Goal: Communication & Community: Connect with others

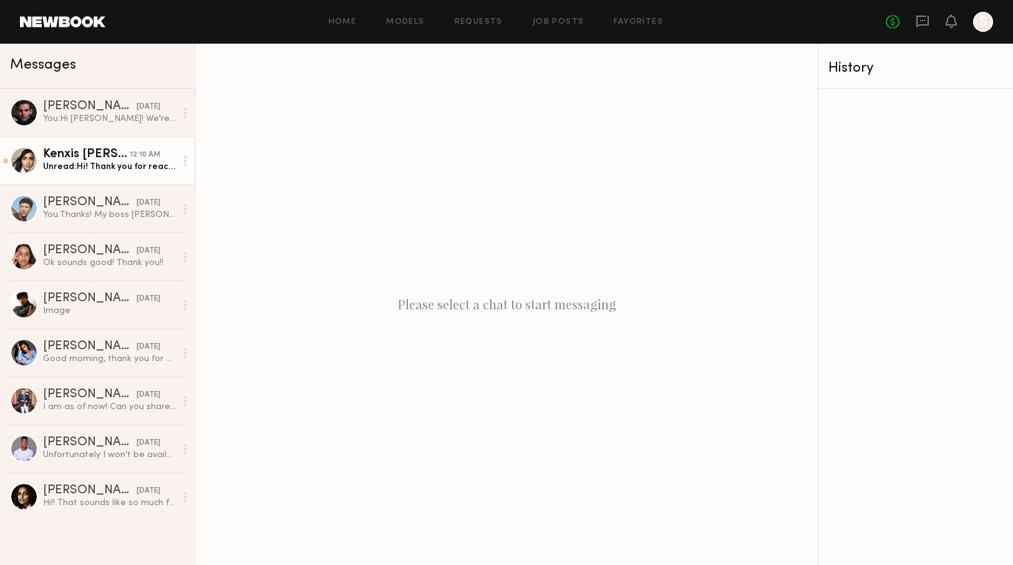
click at [84, 178] on link "Kenxis J. 12:10 AM Unread: Hi! Thank you for reaching out! I do have availabili…" at bounding box center [97, 161] width 195 height 48
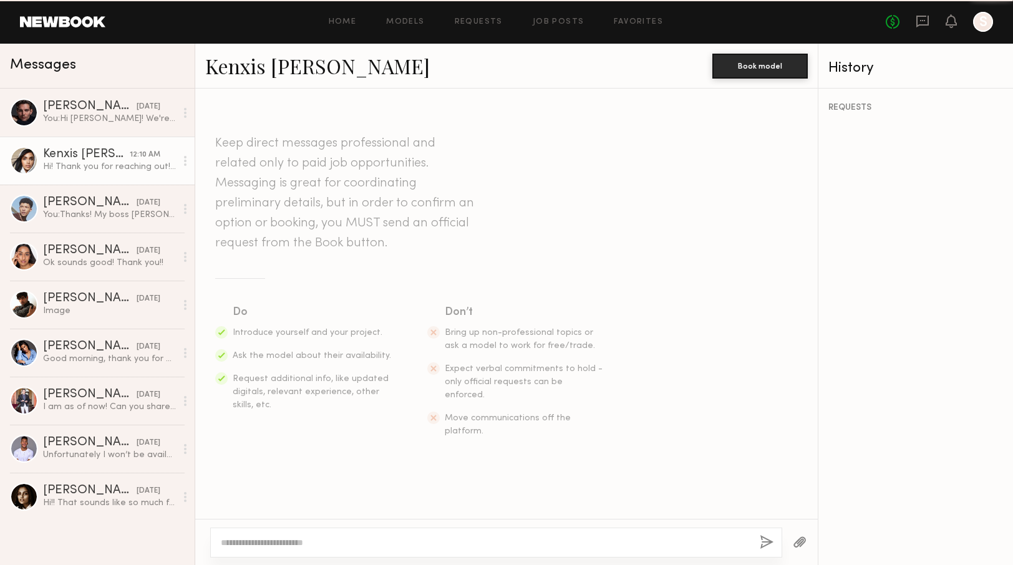
scroll to position [281, 0]
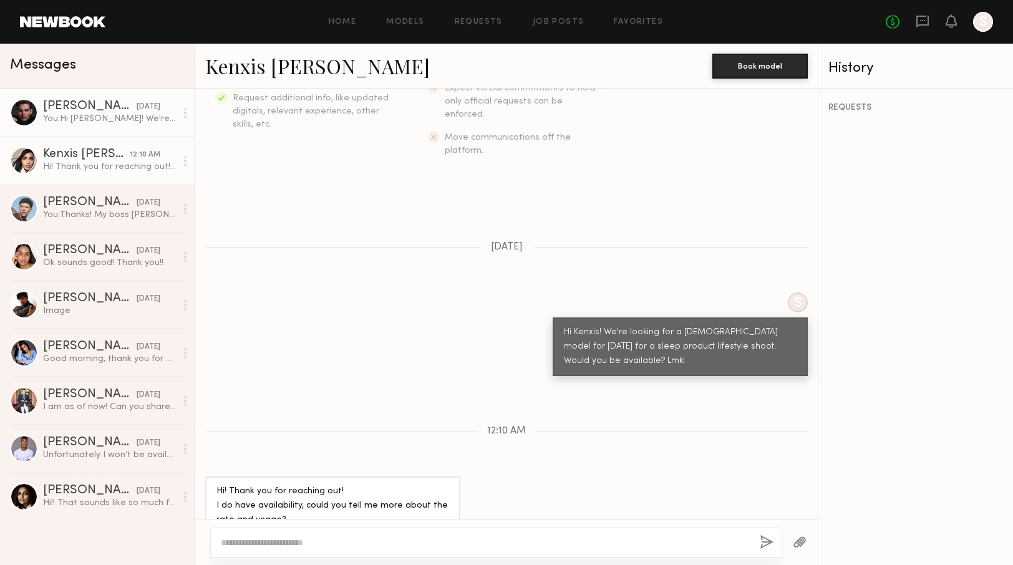
click at [100, 129] on link "Don H. yesterday You: Hi Don! We're looking for a male model for friday, Sept 1…" at bounding box center [97, 113] width 195 height 48
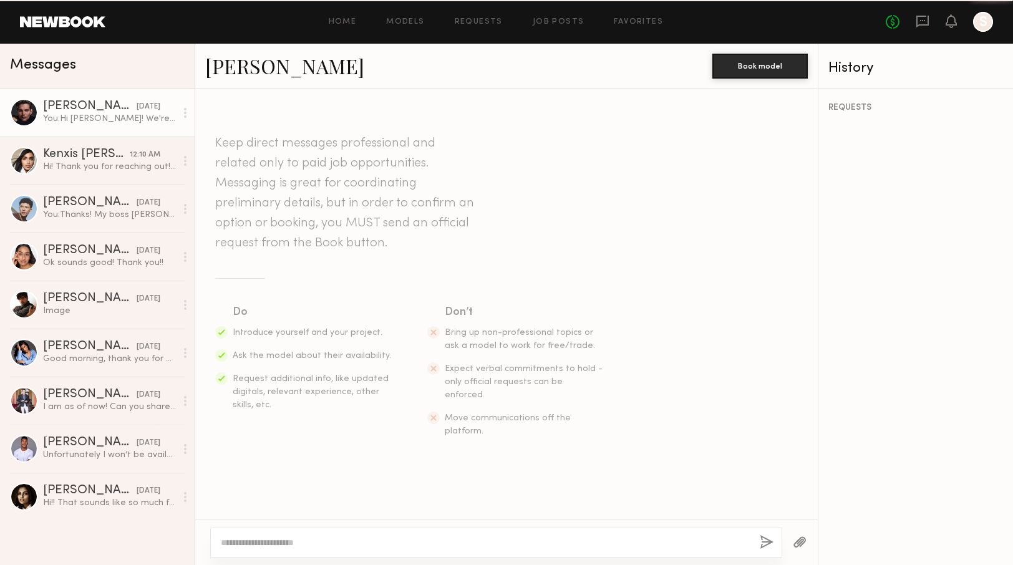
scroll to position [253, 0]
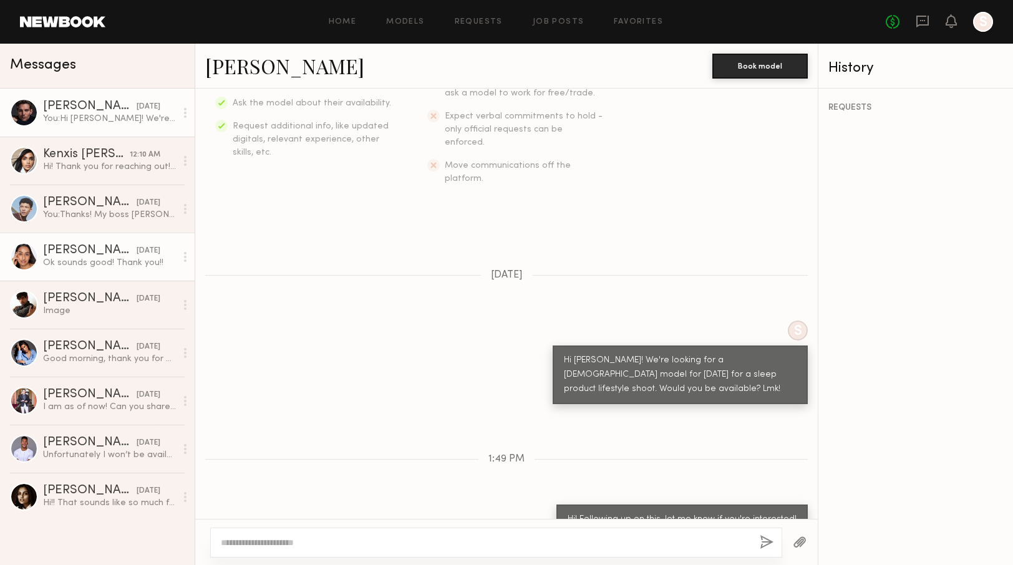
click at [98, 242] on link "Alysha H. yesterday Ok sounds good! Thank you!!" at bounding box center [97, 257] width 195 height 48
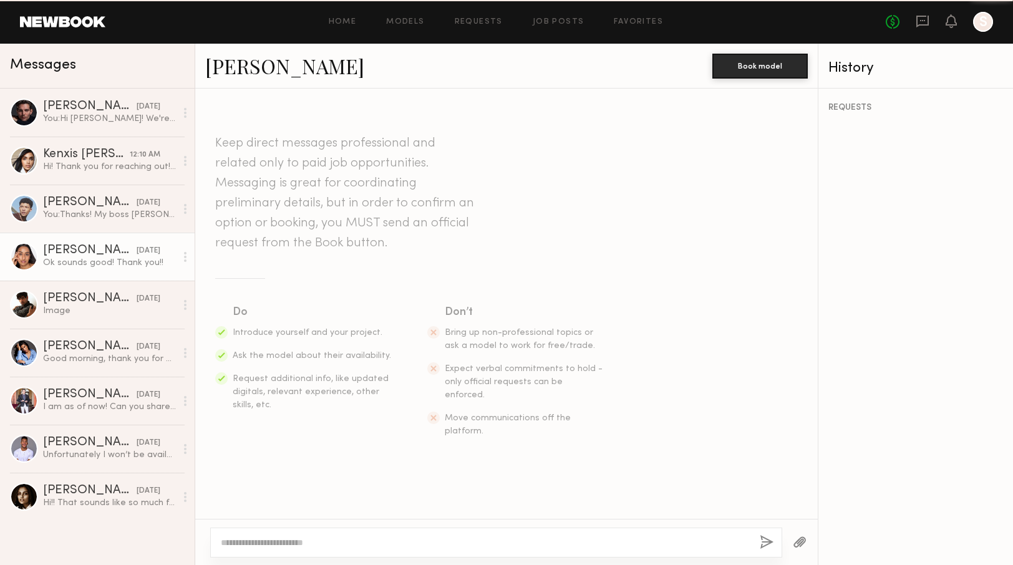
scroll to position [1071, 0]
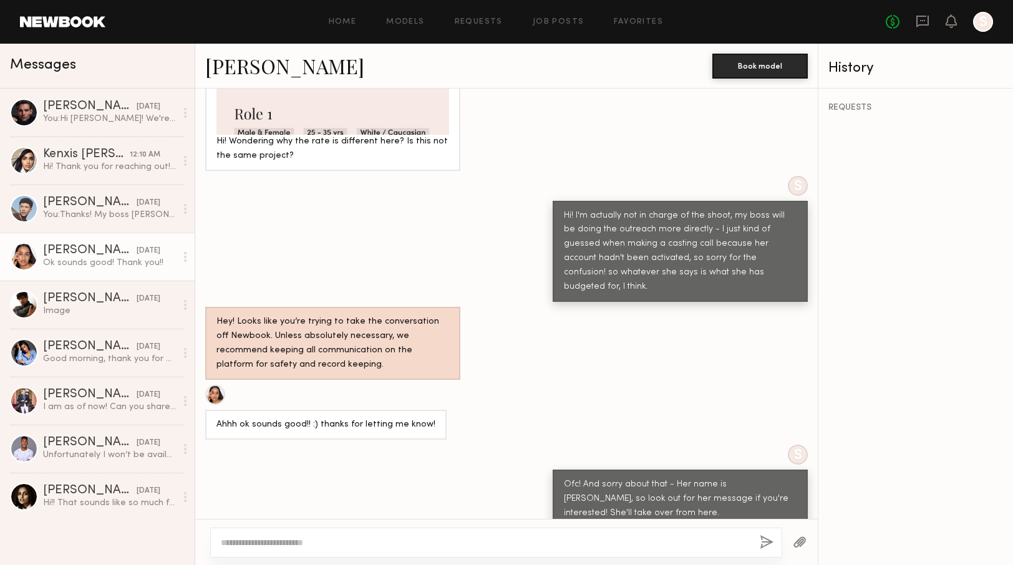
click at [254, 69] on link "[PERSON_NAME]" at bounding box center [284, 65] width 159 height 27
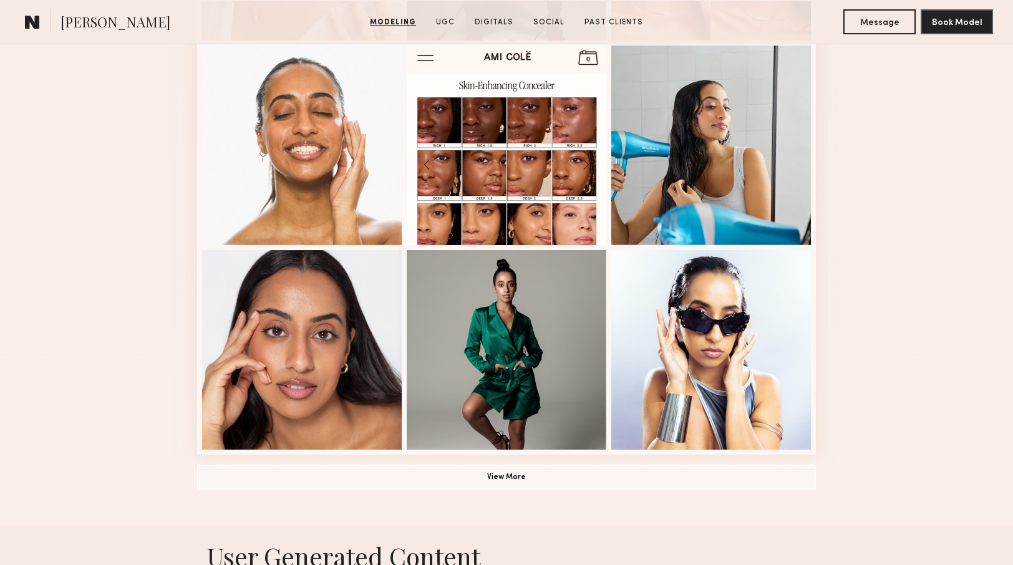
scroll to position [735, 0]
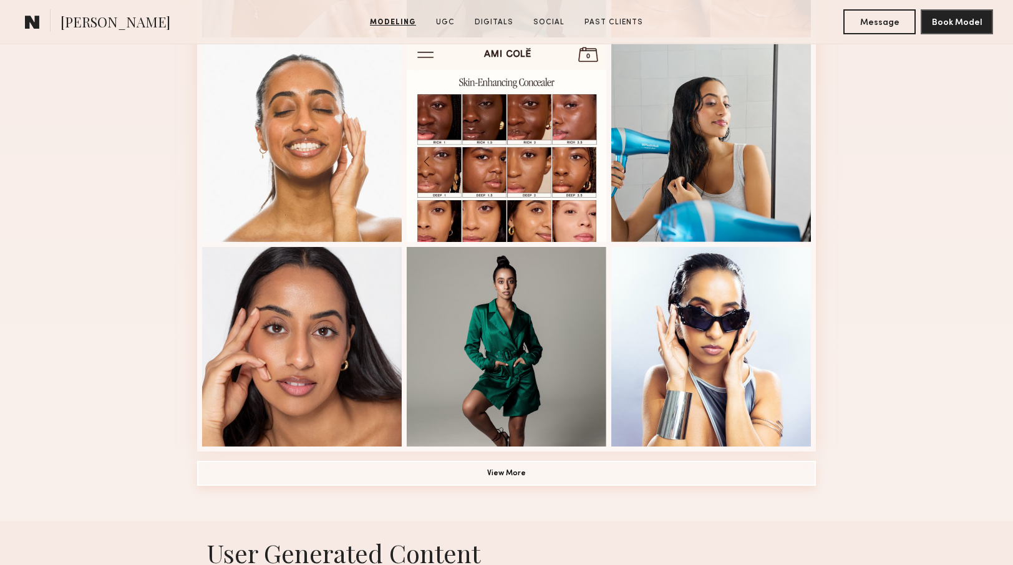
click at [536, 480] on button "View More" at bounding box center [506, 473] width 619 height 25
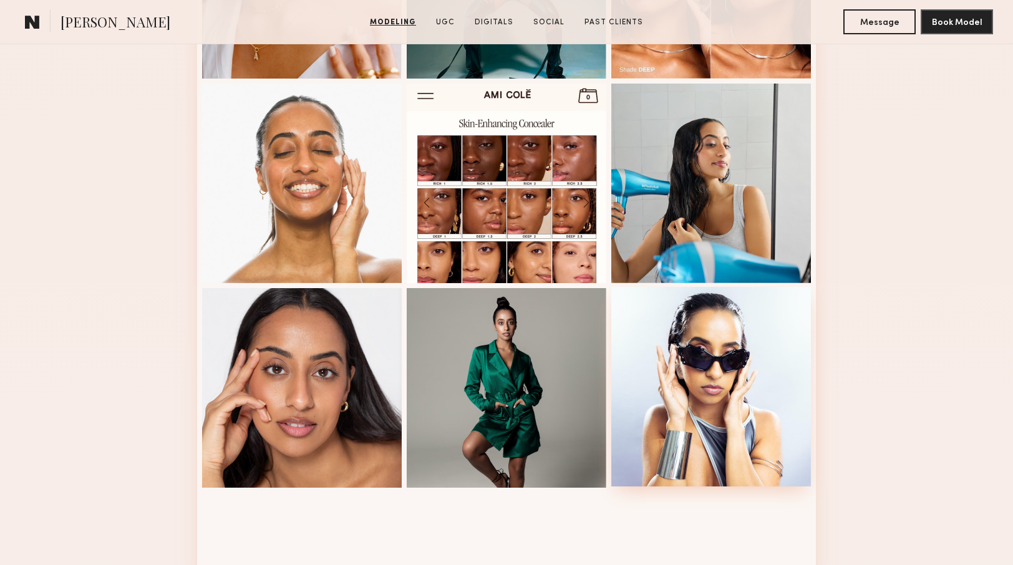
scroll to position [653, 0]
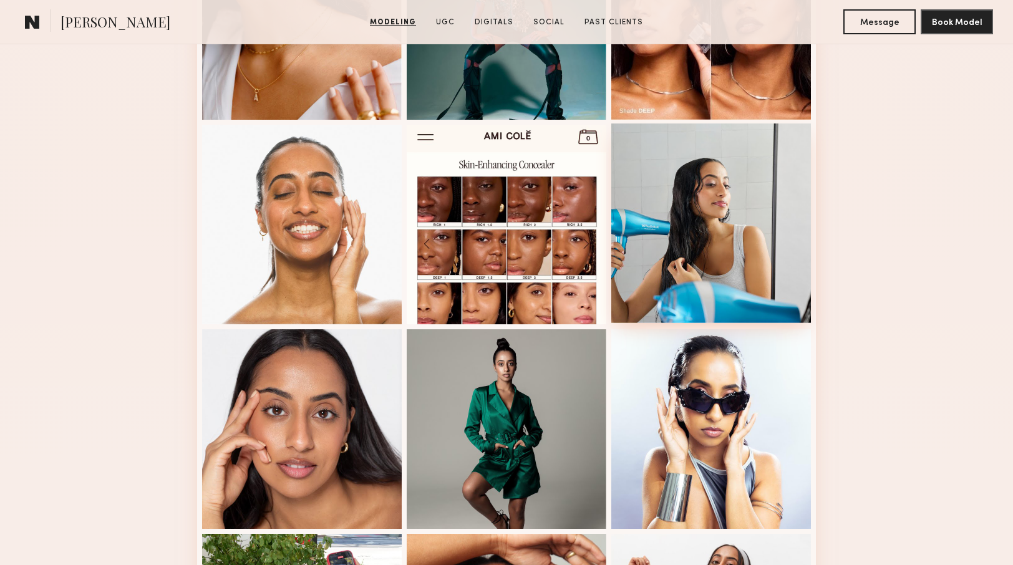
click at [728, 216] on div at bounding box center [711, 223] width 200 height 200
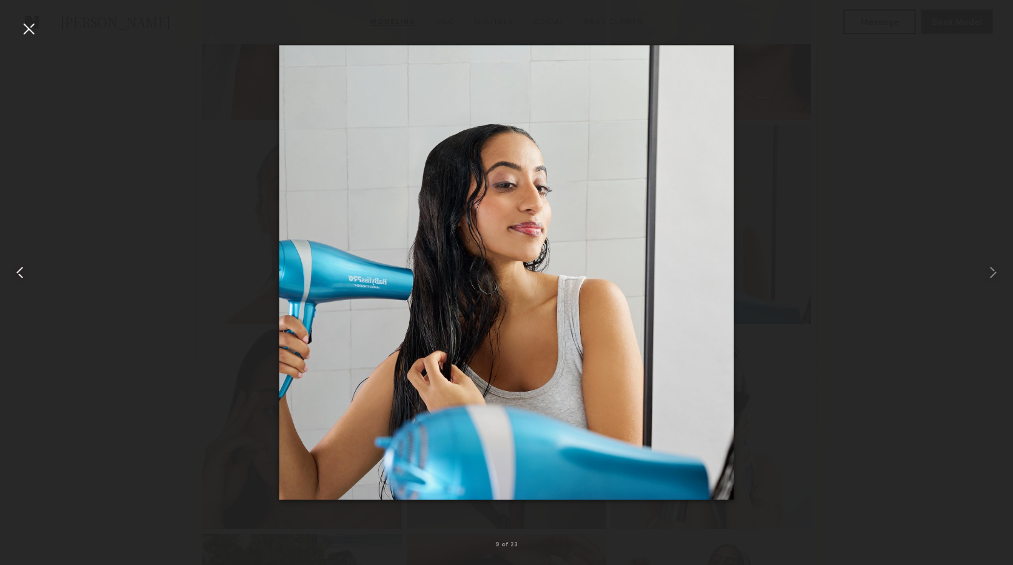
click at [17, 21] on div at bounding box center [20, 272] width 41 height 505
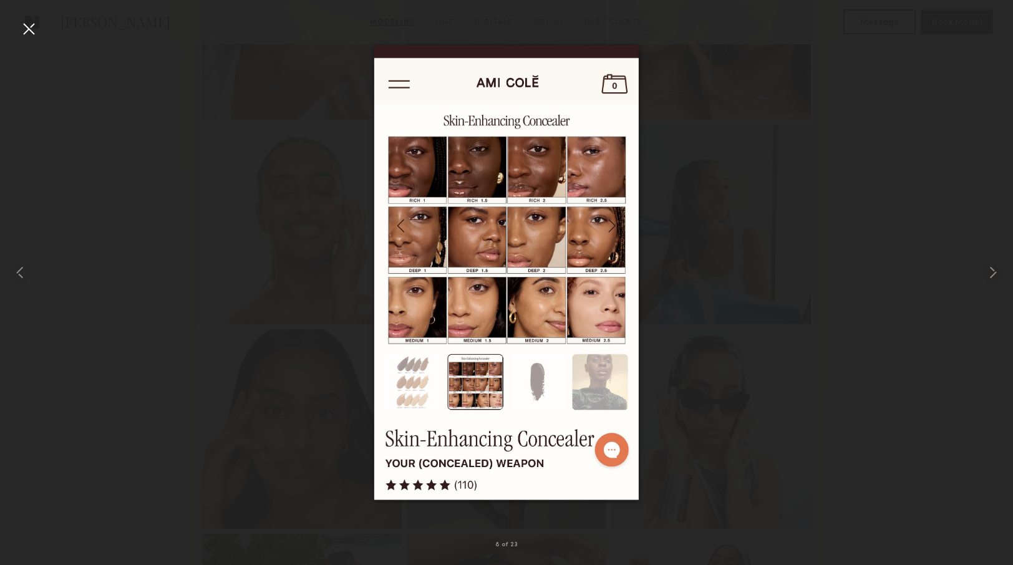
click at [26, 24] on div at bounding box center [29, 29] width 20 height 20
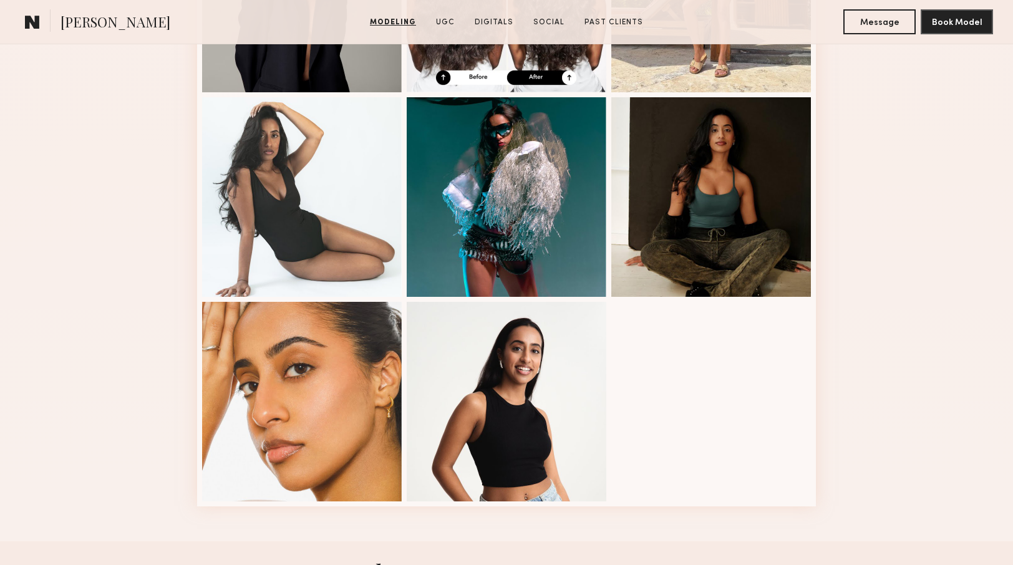
scroll to position [1497, 0]
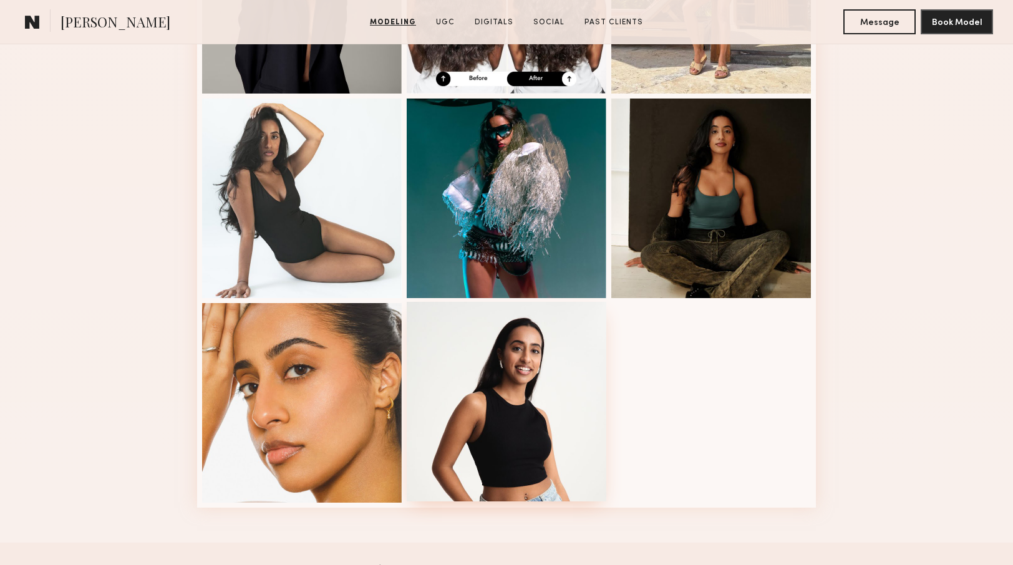
click at [489, 397] on div at bounding box center [507, 402] width 200 height 200
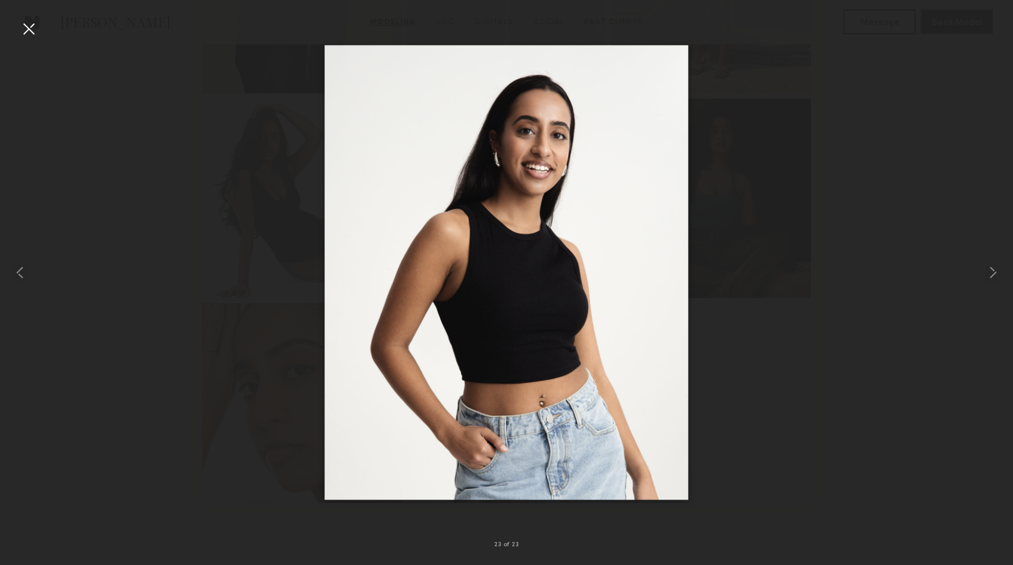
click at [261, 148] on div at bounding box center [506, 272] width 1013 height 505
click at [31, 33] on div at bounding box center [29, 29] width 20 height 20
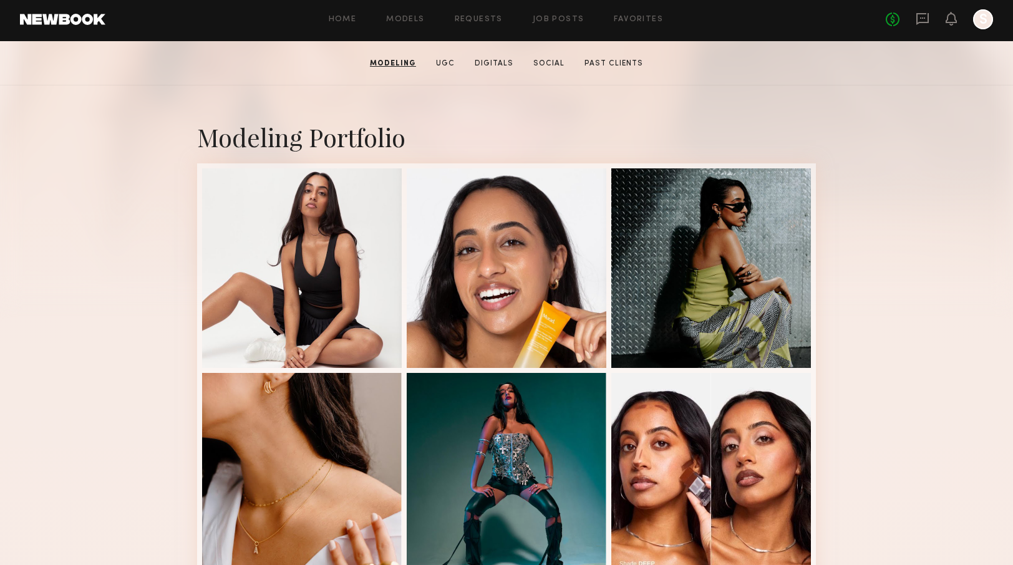
scroll to position [0, 0]
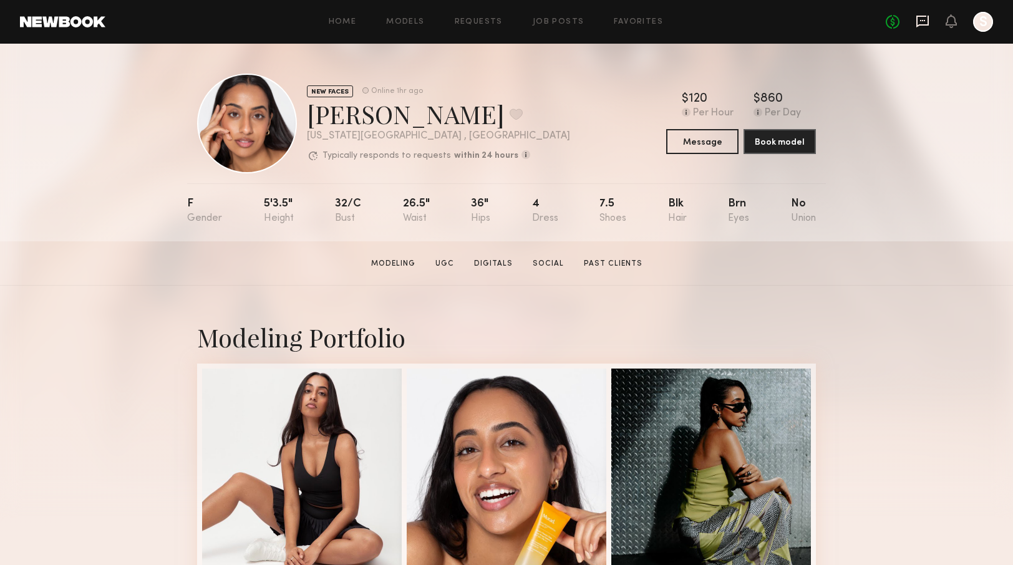
click at [923, 24] on icon at bounding box center [922, 21] width 14 height 14
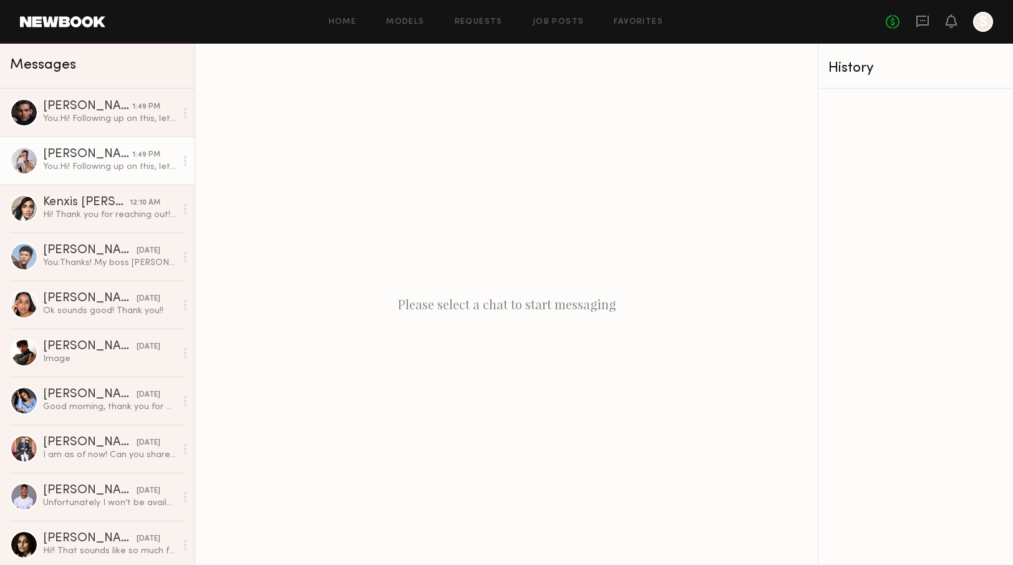
click at [94, 159] on div "[PERSON_NAME]" at bounding box center [87, 154] width 89 height 12
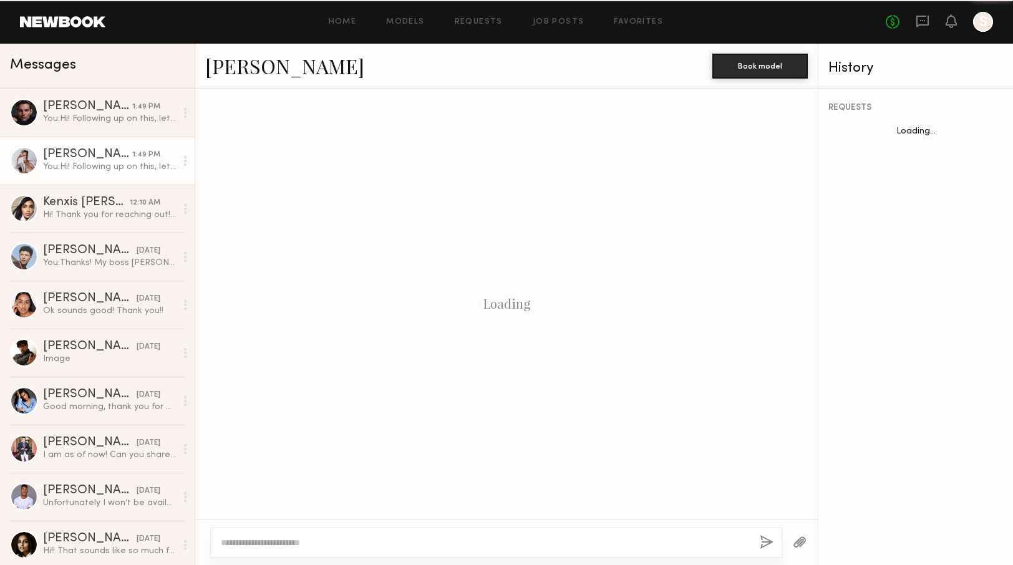
scroll to position [253, 0]
